Goal: Information Seeking & Learning: Learn about a topic

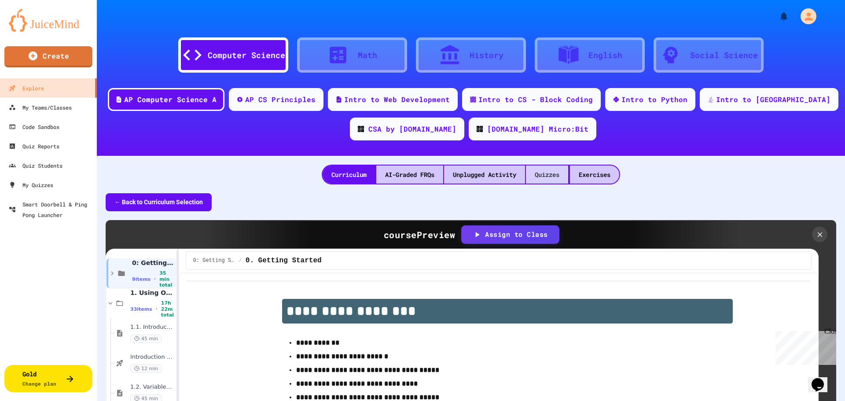
click at [545, 170] on div "Quizzes" at bounding box center [547, 174] width 42 height 18
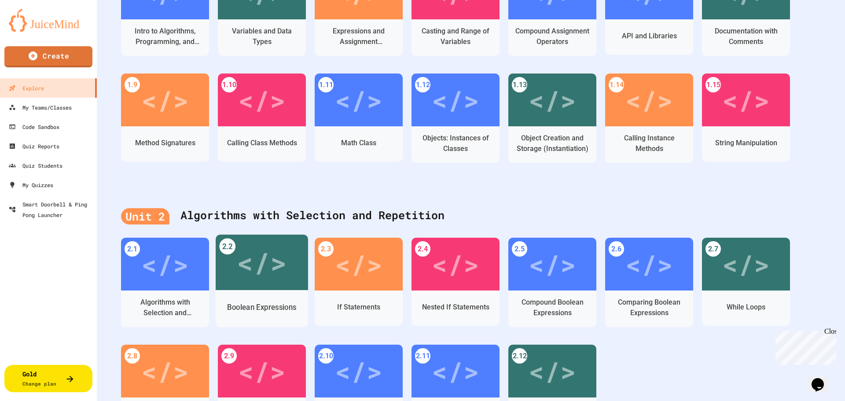
click at [262, 260] on div "</>" at bounding box center [262, 263] width 50 height 42
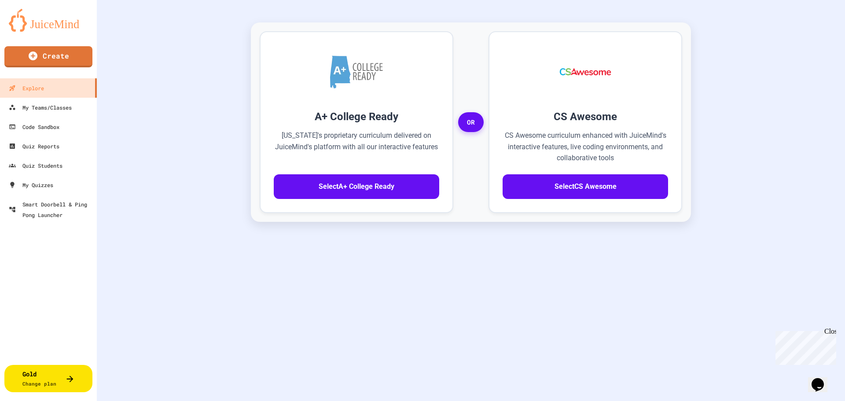
scroll to position [195, 0]
